Goal: Information Seeking & Learning: Find specific fact

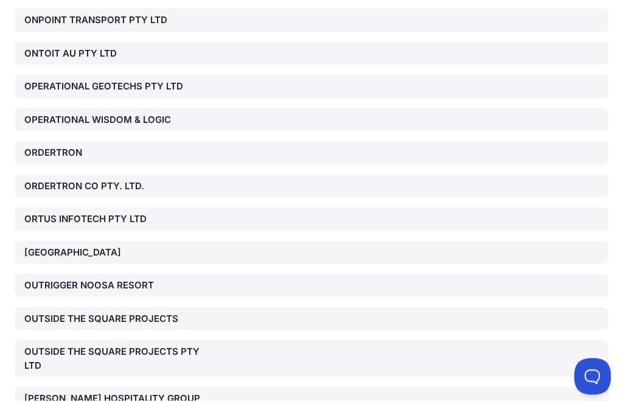
scroll to position [20560, 0]
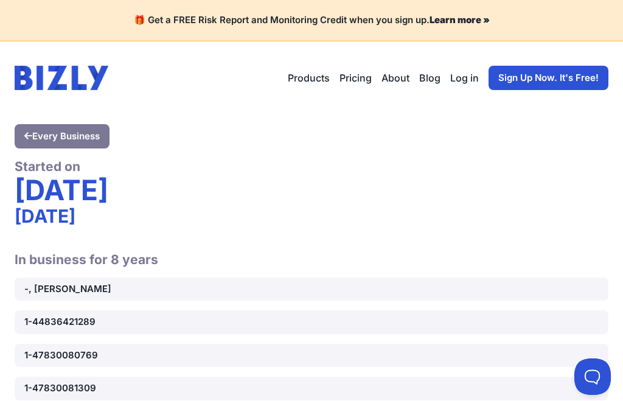
scroll to position [20601, 0]
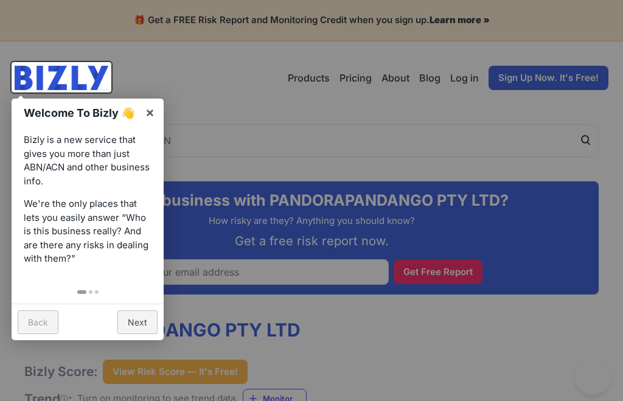
click at [215, 95] on div at bounding box center [311, 200] width 623 height 401
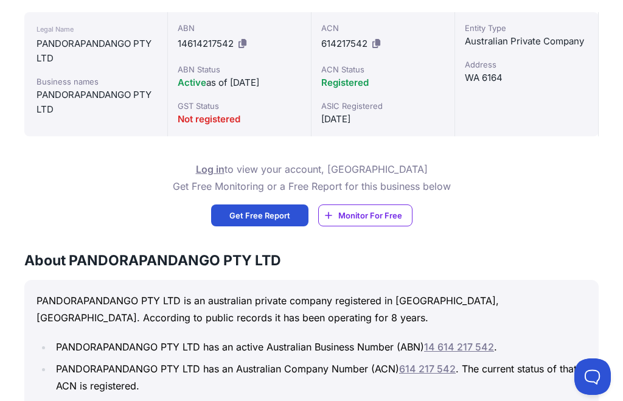
scroll to position [385, 0]
